Goal: Task Accomplishment & Management: Use online tool/utility

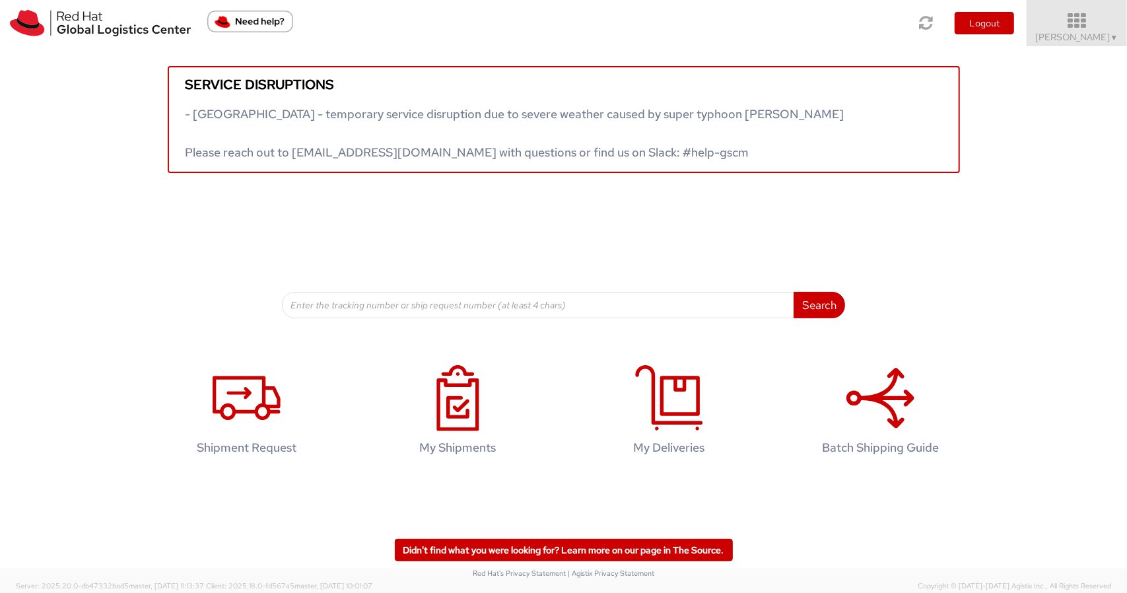
click at [1097, 15] on icon at bounding box center [1078, 21] width 116 height 18
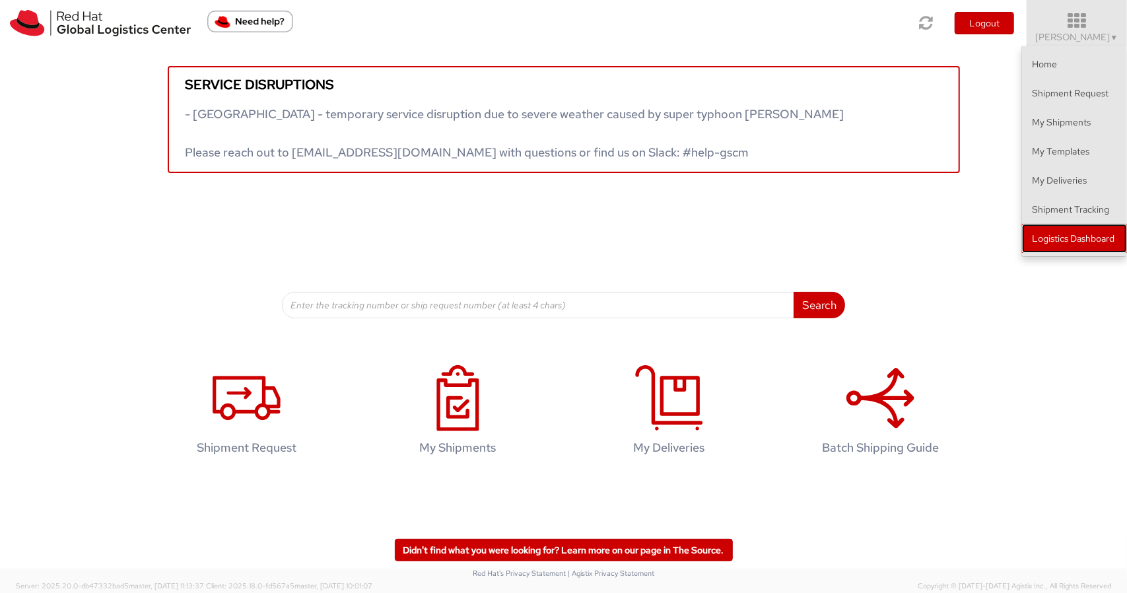
click at [1060, 235] on link "Logistics Dashboard" at bounding box center [1074, 238] width 105 height 29
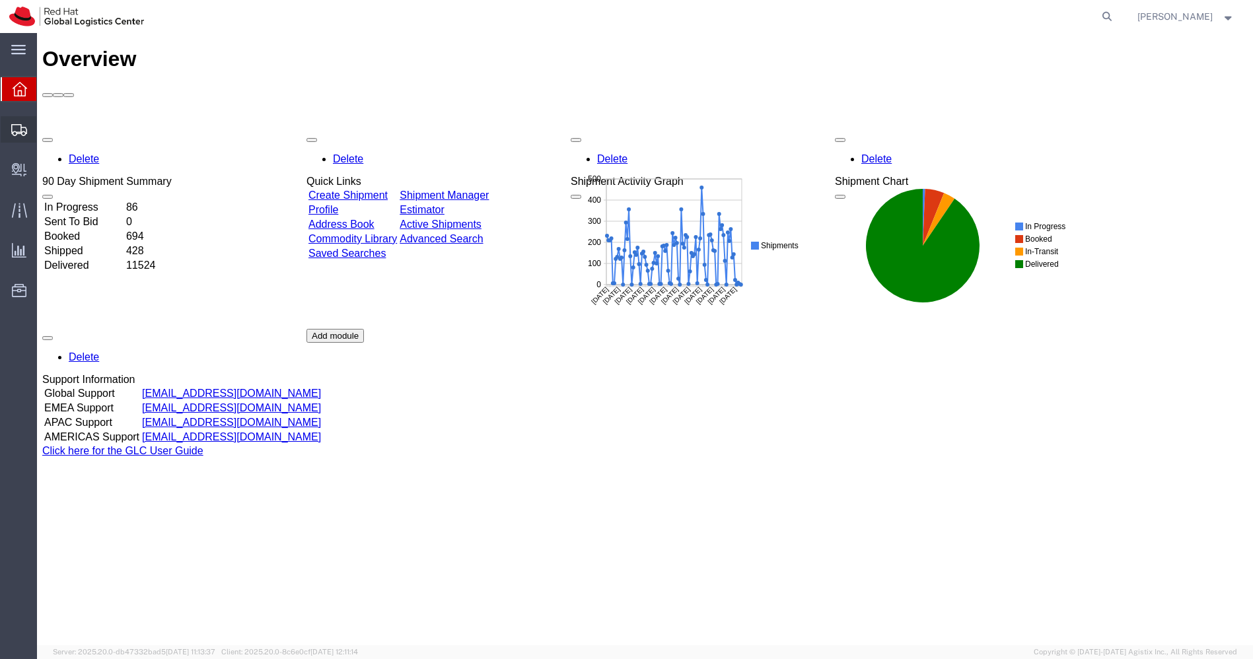
click at [46, 128] on span "Shipments" at bounding box center [40, 129] width 9 height 26
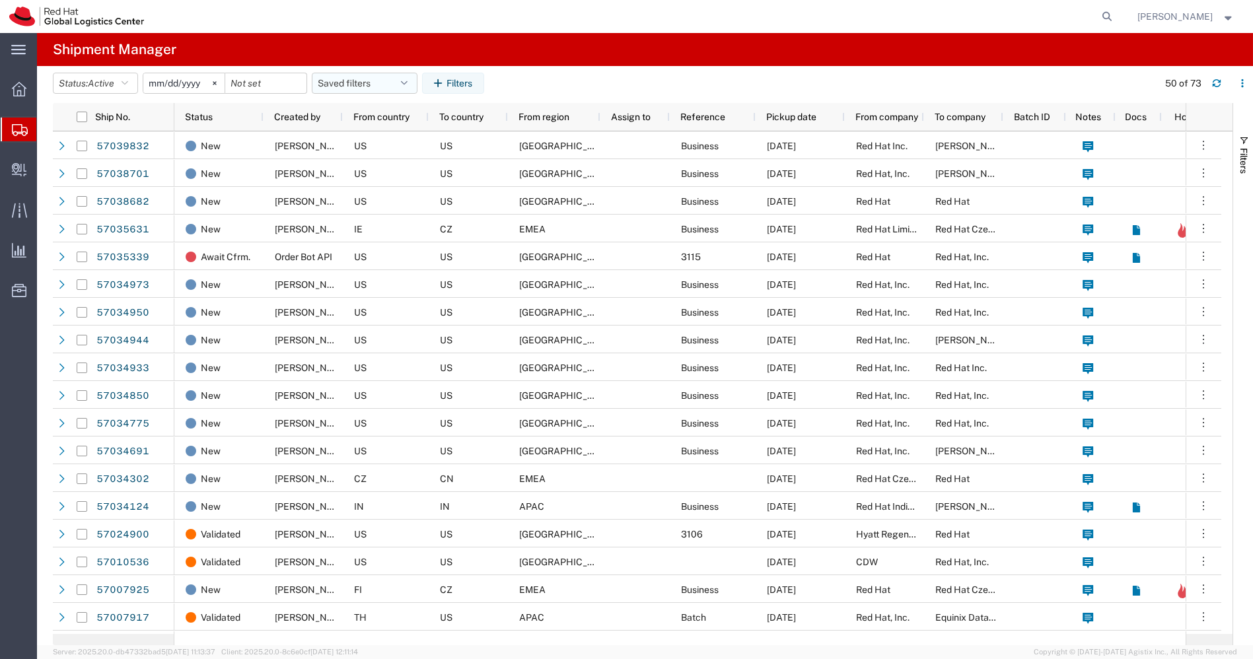
click at [407, 83] on icon "button" at bounding box center [404, 83] width 7 height 9
click at [360, 152] on span "APAC" at bounding box center [400, 141] width 173 height 24
type input "[DATE]"
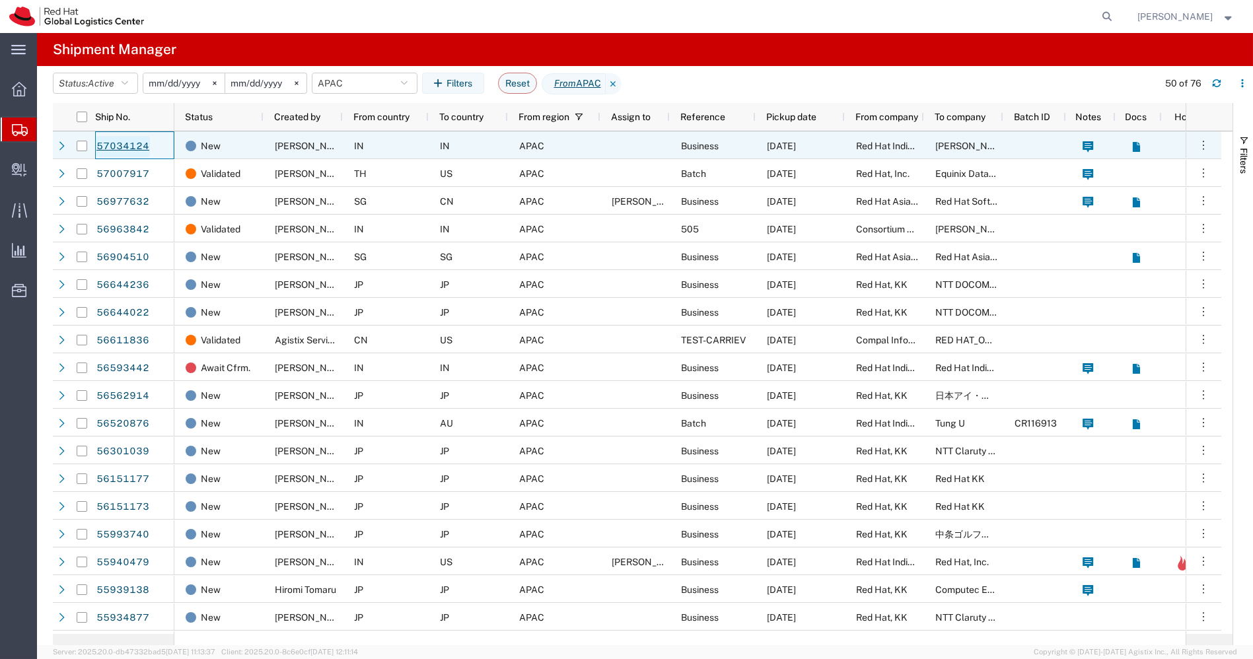
click at [123, 146] on link "57034124" at bounding box center [123, 146] width 54 height 21
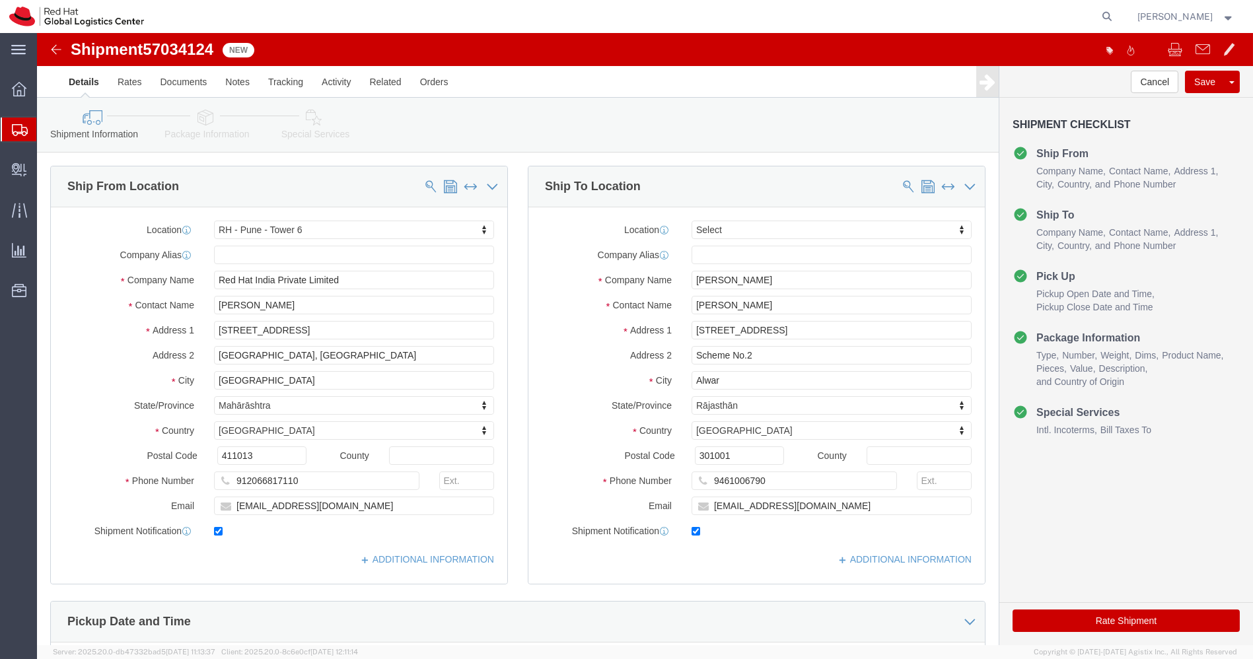
select select "38432"
select select
drag, startPoint x: 748, startPoint y: 275, endPoint x: 530, endPoint y: 258, distance: 219.2
click div "Location My Profile Location [GEOGRAPHIC_DATA] - [GEOGRAPHIC_DATA] - [GEOGRAPHI…"
